Goal: Check status: Check status

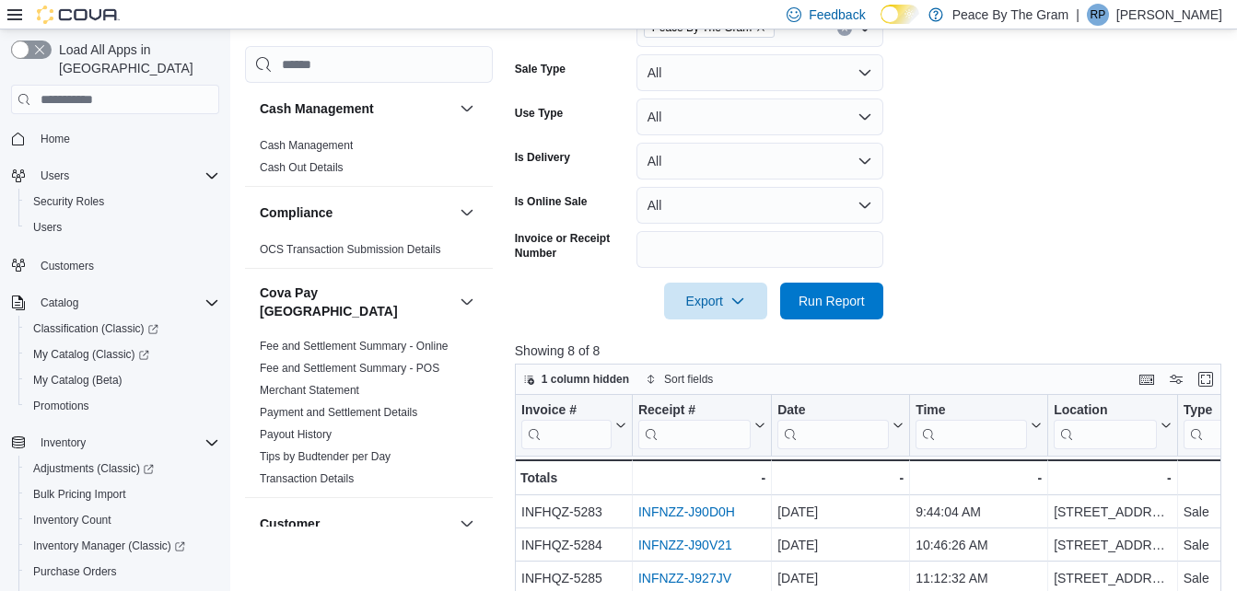
scroll to position [368, 0]
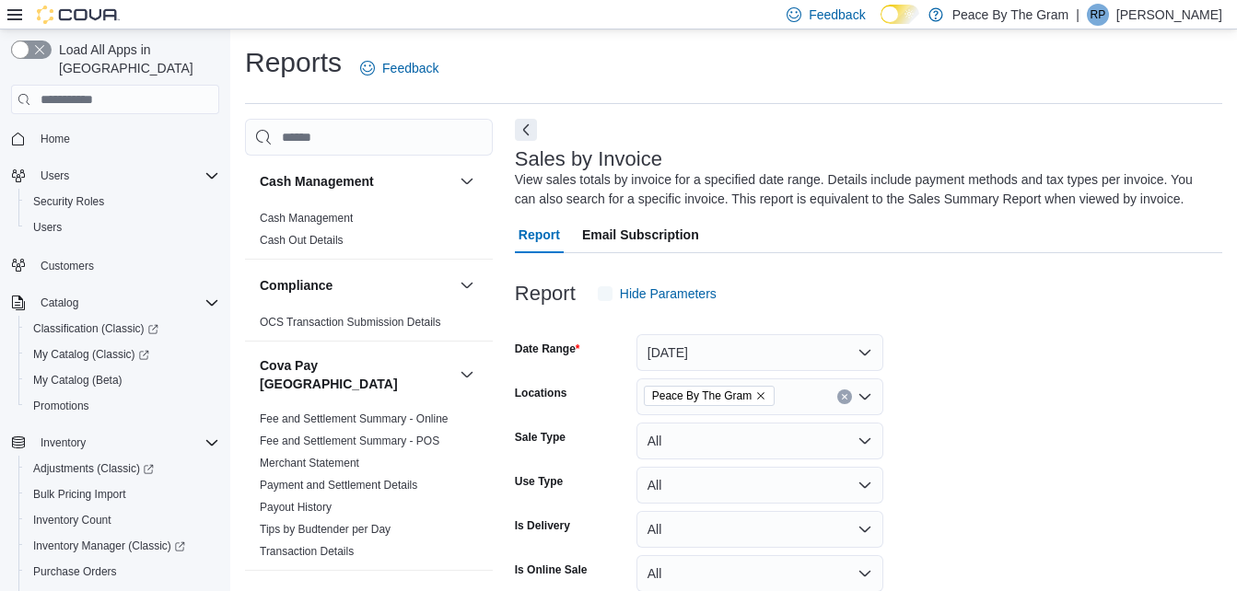
scroll to position [62, 0]
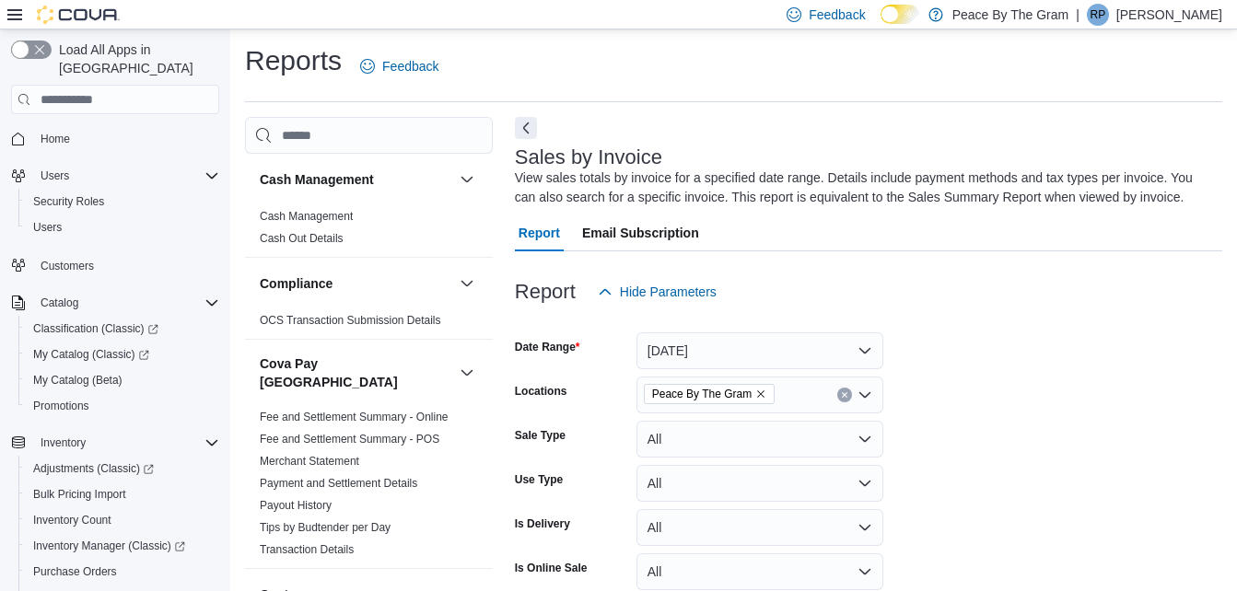
scroll to position [62, 0]
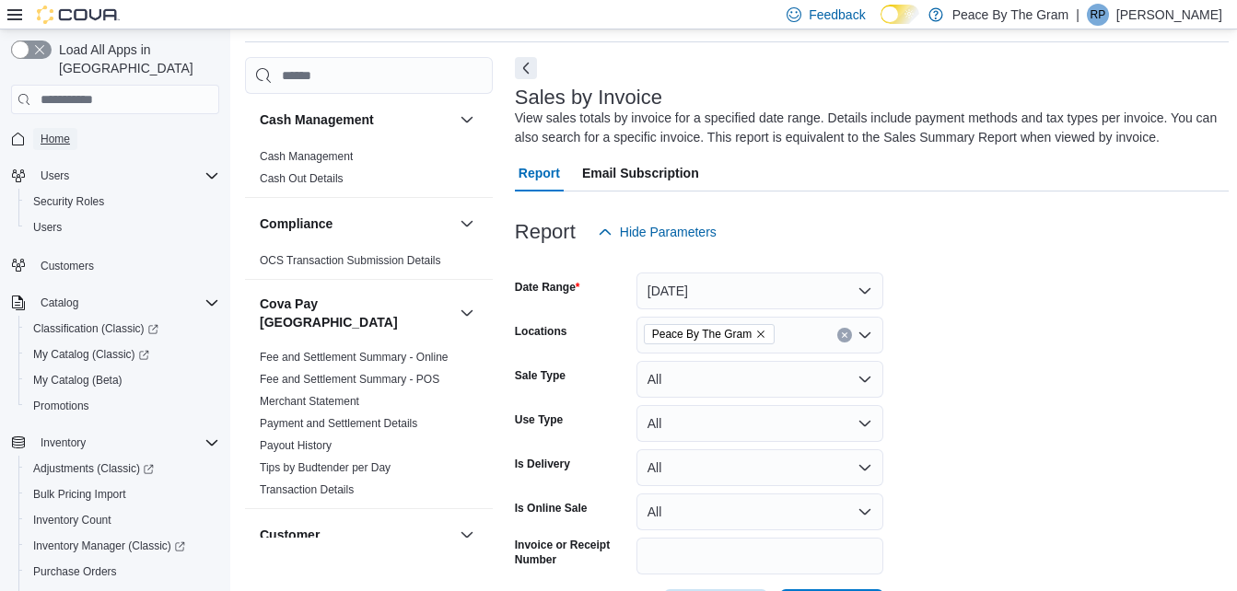
click at [64, 132] on span "Home" at bounding box center [55, 139] width 29 height 15
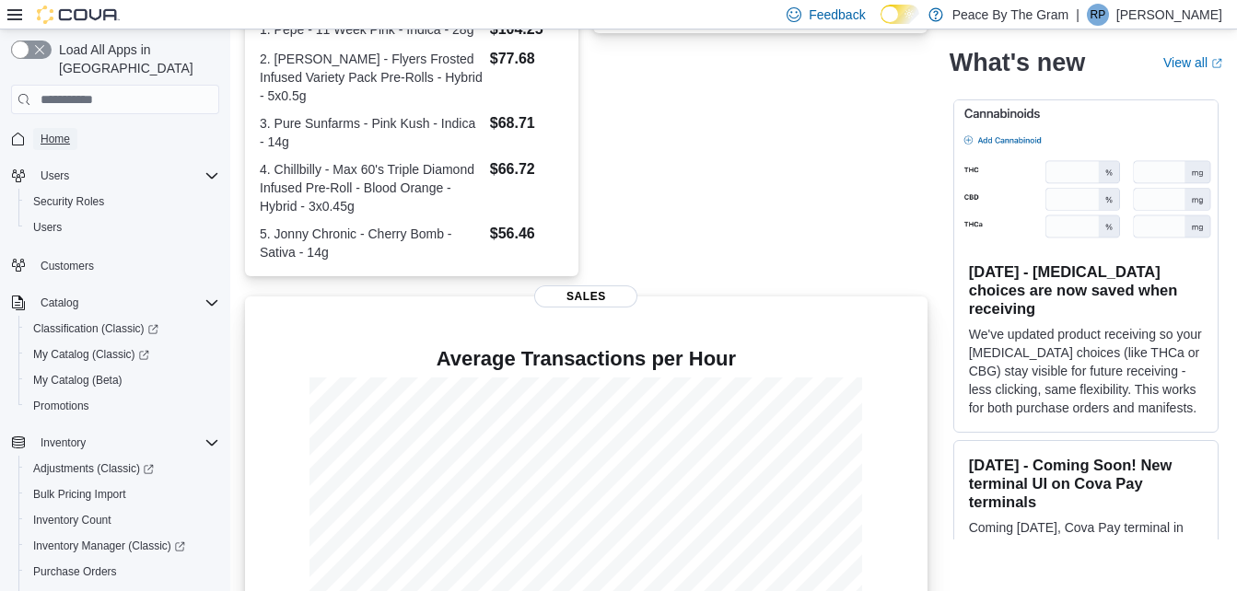
scroll to position [544, 0]
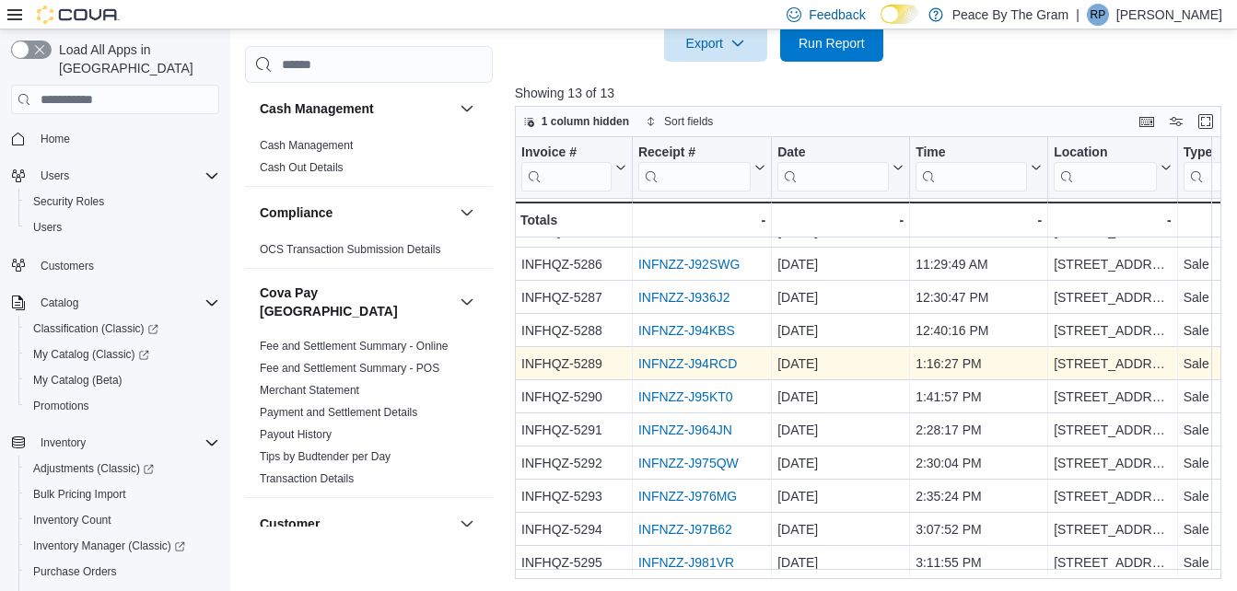
scroll to position [629, 0]
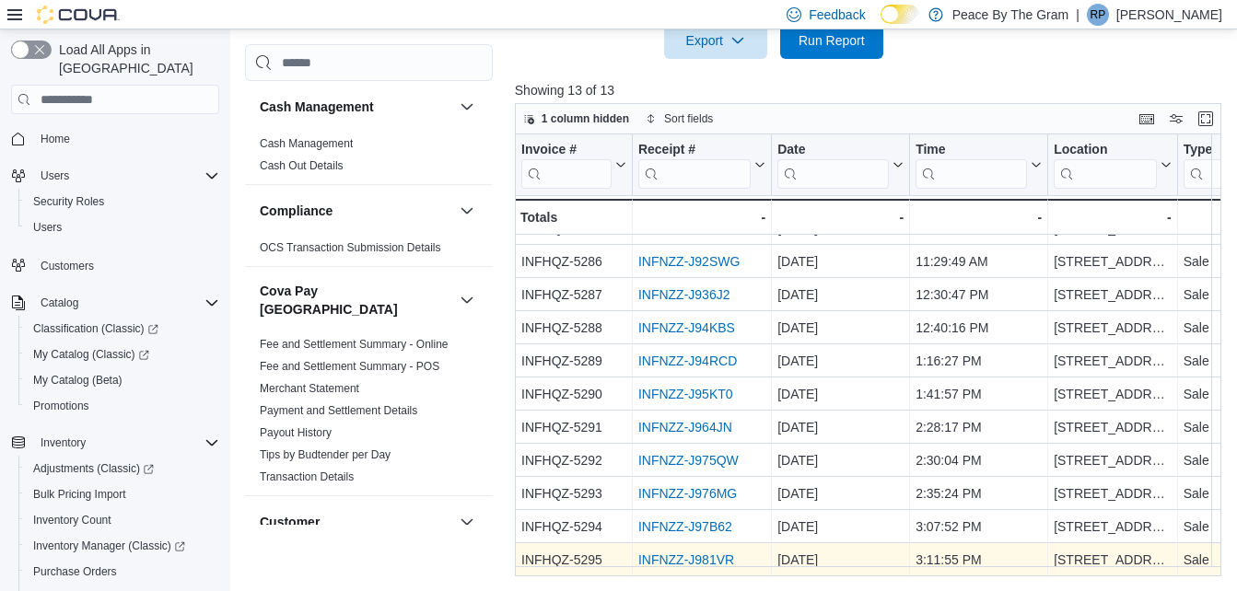
click at [673, 553] on link "INFNZZ-J981VR" at bounding box center [686, 560] width 96 height 15
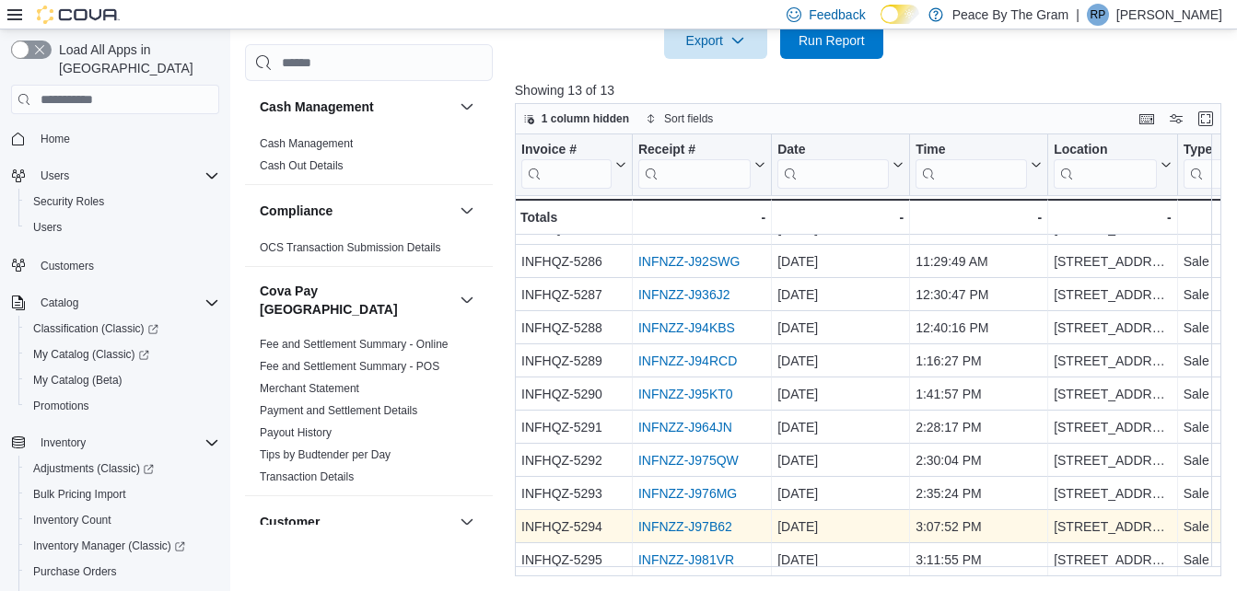
click at [711, 519] on link "INFNZZ-J97B62" at bounding box center [685, 526] width 94 height 15
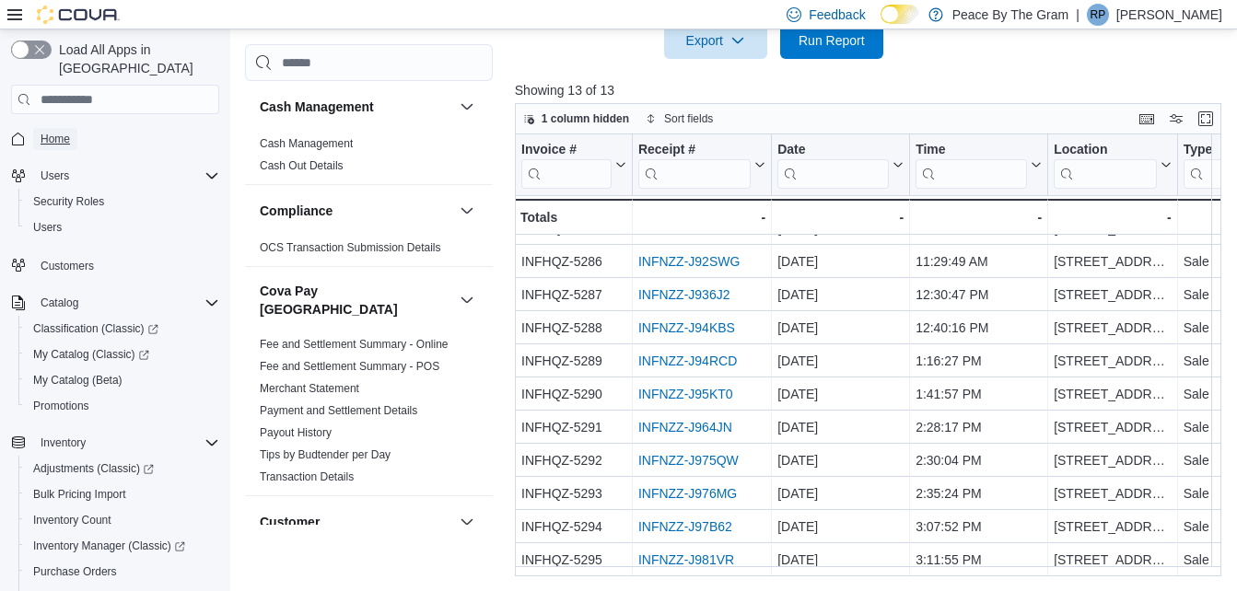
click at [55, 132] on span "Home" at bounding box center [55, 139] width 29 height 15
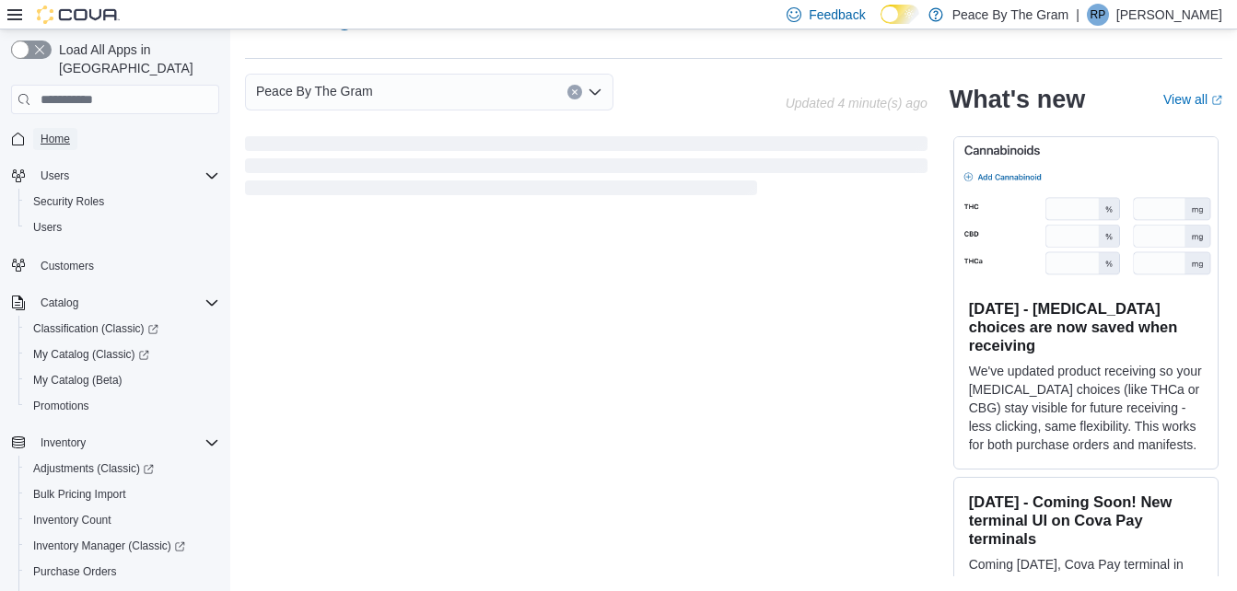
scroll to position [184, 0]
